Goal: Task Accomplishment & Management: Manage account settings

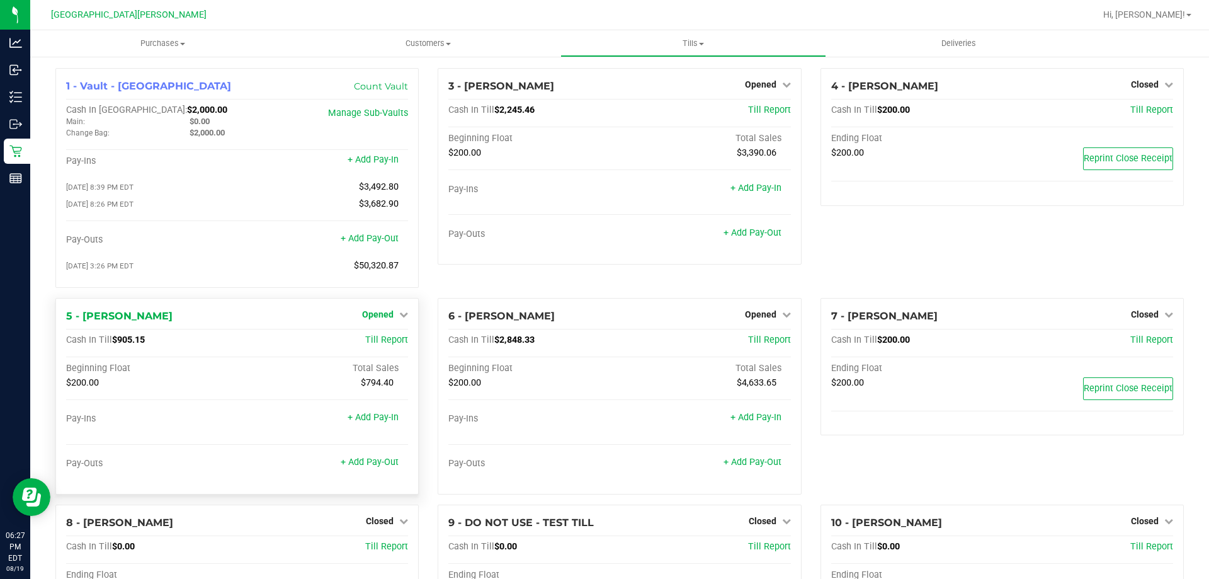
click at [376, 319] on span "Opened" at bounding box center [377, 314] width 31 height 10
click at [376, 344] on link "Close Till" at bounding box center [380, 340] width 34 height 10
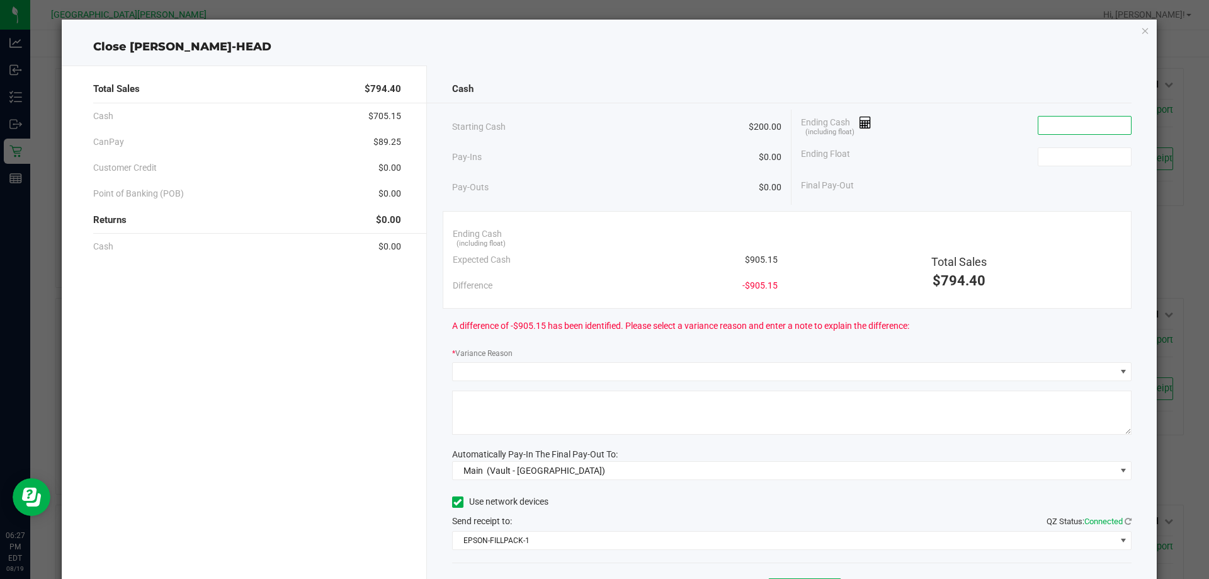
click at [1080, 122] on input at bounding box center [1085, 126] width 93 height 18
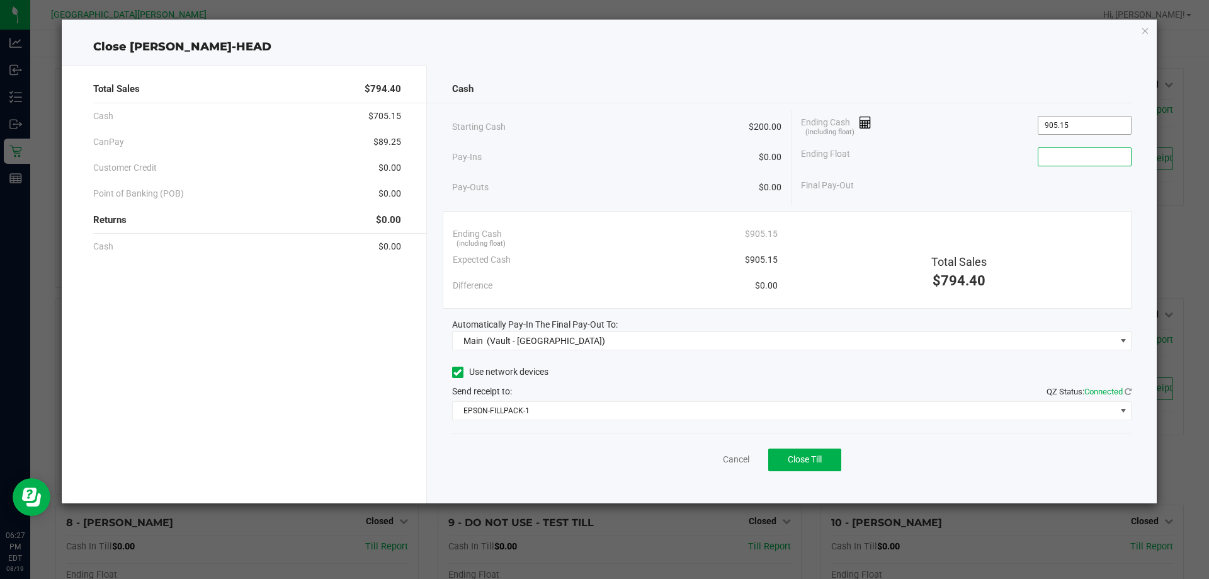
type input "$905.15"
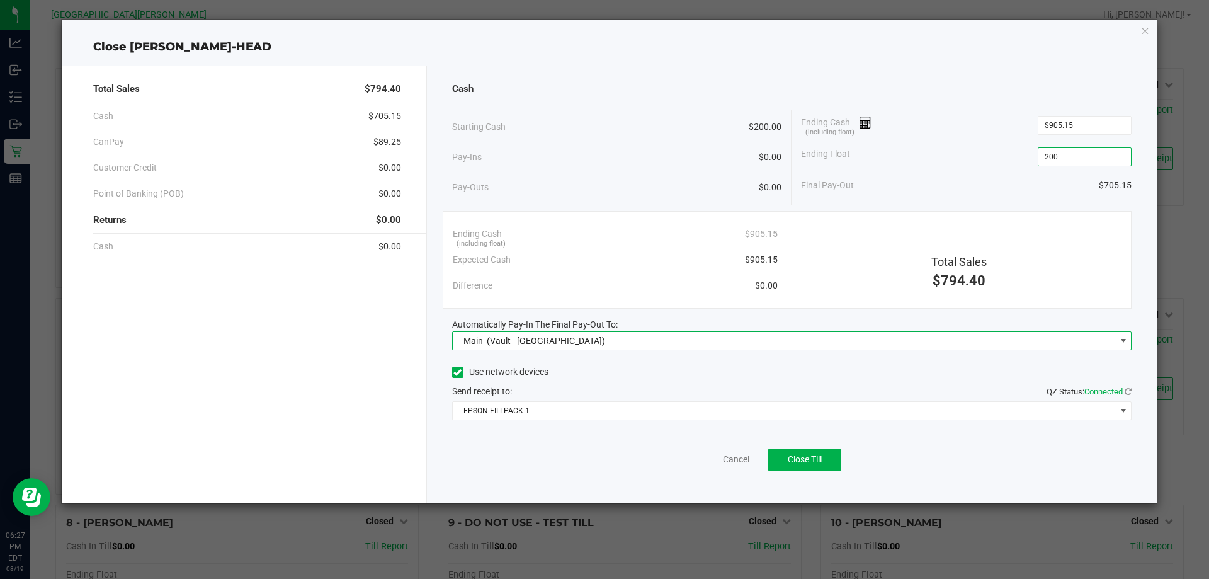
type input "$200.00"
click at [777, 455] on button "Close Till" at bounding box center [805, 460] width 73 height 23
